Goal: Transaction & Acquisition: Purchase product/service

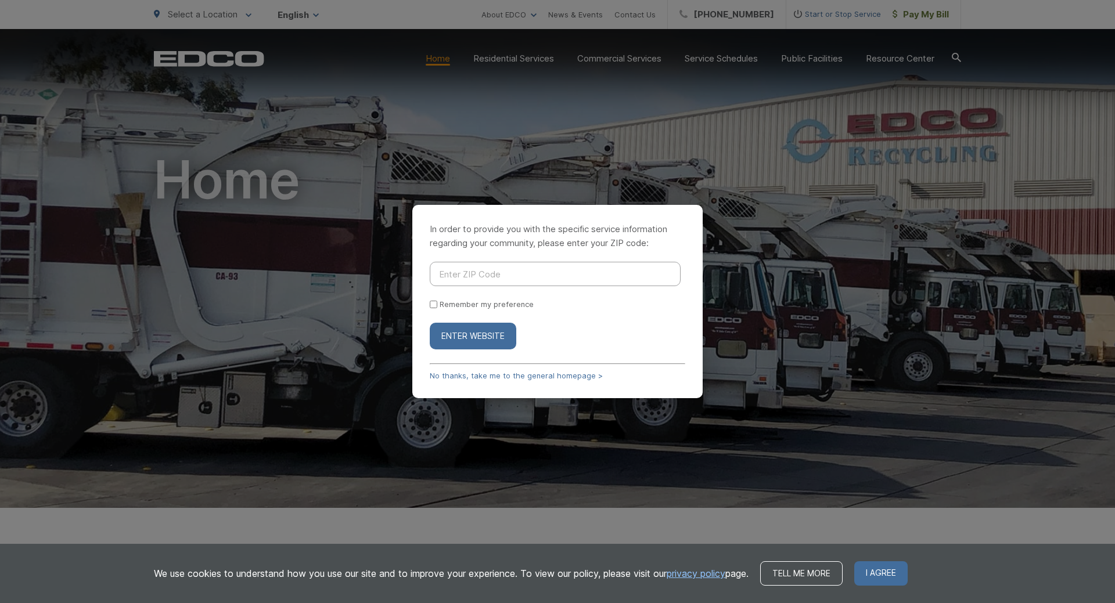
click at [525, 275] on input "Enter ZIP Code" at bounding box center [555, 274] width 251 height 24
type input "91942"
click at [436, 309] on div "Remember my preference" at bounding box center [558, 304] width 256 height 9
click at [432, 301] on input "Remember my preference" at bounding box center [434, 305] width 8 height 8
checkbox input "true"
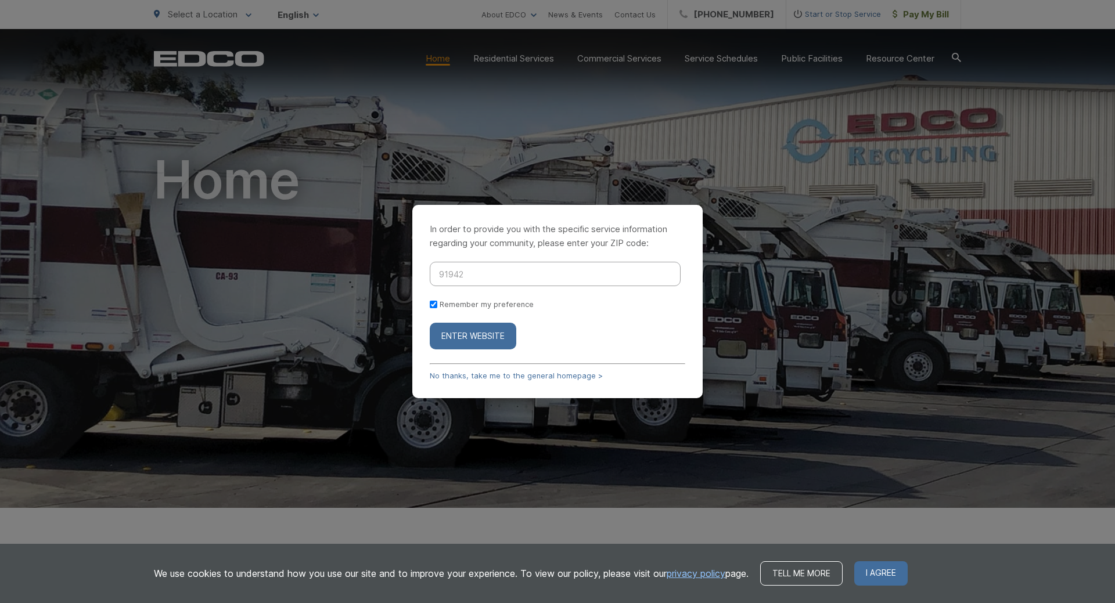
checkbox input "true"
click at [476, 330] on button "Enter Website" at bounding box center [473, 336] width 87 height 27
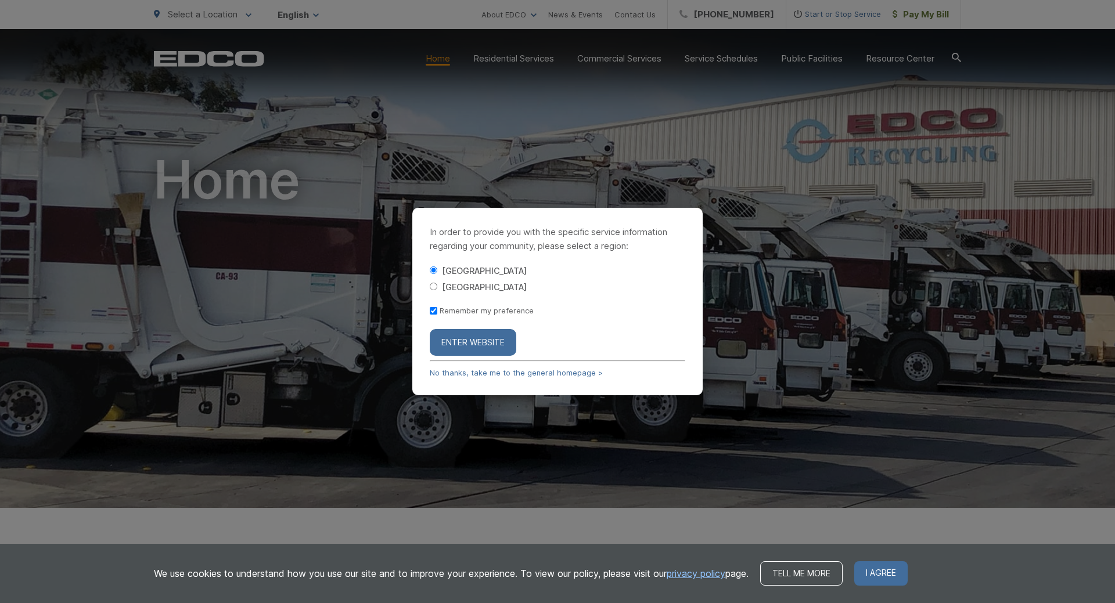
click at [471, 344] on button "Enter Website" at bounding box center [473, 342] width 87 height 27
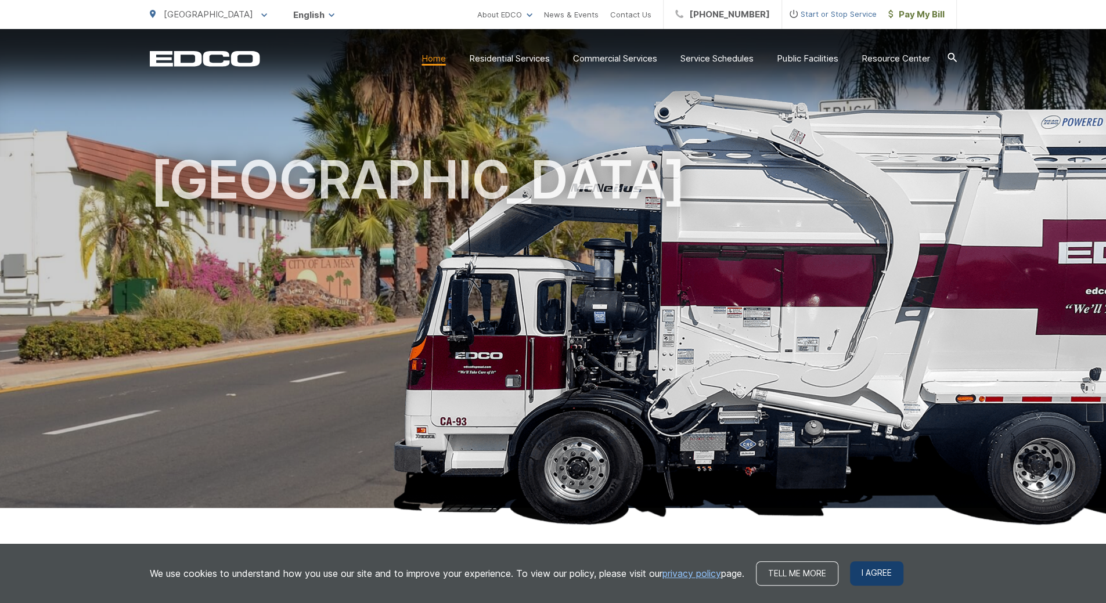
click at [889, 575] on span "I agree" at bounding box center [876, 574] width 53 height 24
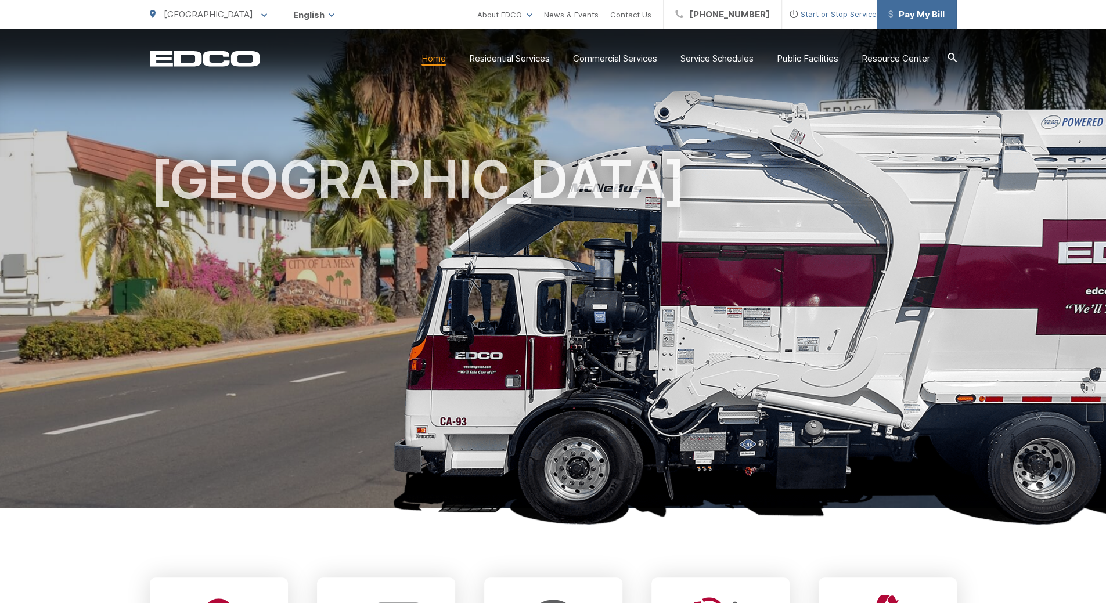
click at [909, 16] on span "Pay My Bill" at bounding box center [916, 15] width 56 height 14
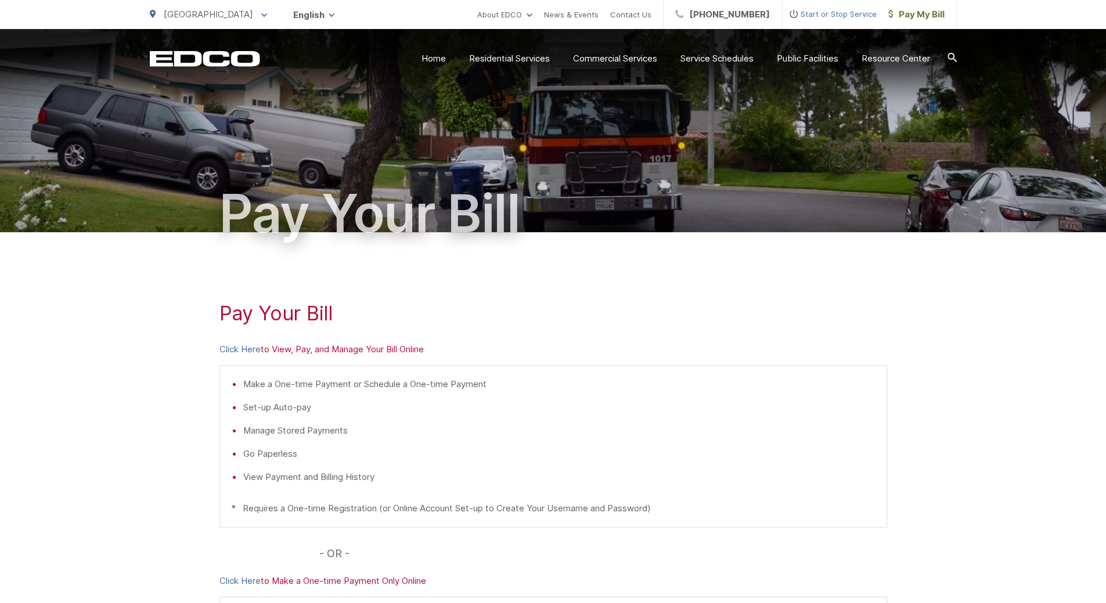
scroll to position [116, 0]
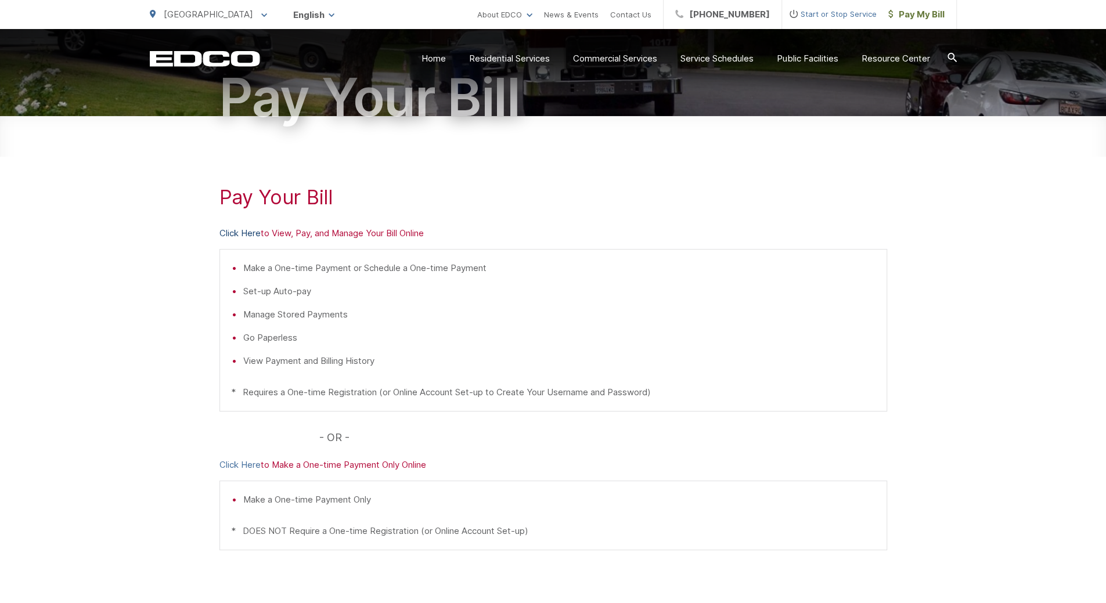
click at [236, 232] on link "Click Here" at bounding box center [240, 233] width 41 height 14
